Goal: Task Accomplishment & Management: Manage account settings

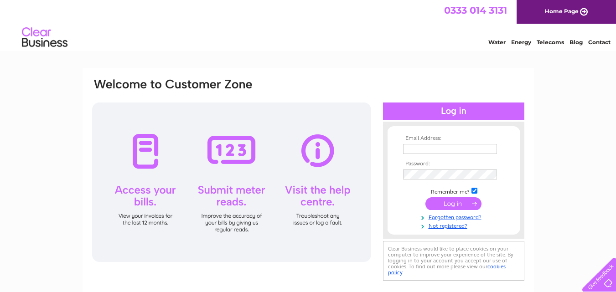
click at [547, 43] on link "Telecoms" at bounding box center [550, 42] width 27 height 7
click at [463, 150] on input "text" at bounding box center [450, 149] width 95 height 11
drag, startPoint x: 620, startPoint y: 104, endPoint x: 607, endPoint y: 66, distance: 40.0
click at [319, 153] on div at bounding box center [231, 183] width 279 height 160
